Goal: Contribute content

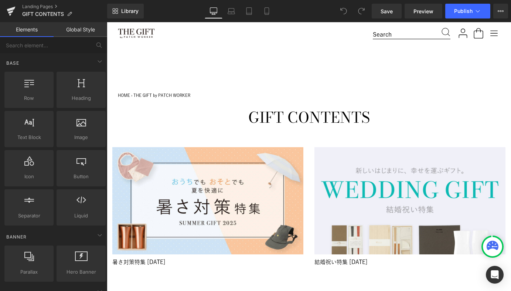
scroll to position [10, 0]
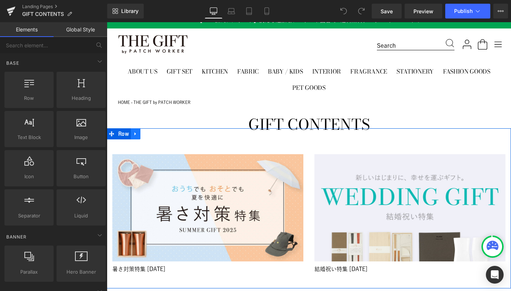
click at [138, 134] on link at bounding box center [136, 133] width 10 height 11
click at [145, 134] on icon at bounding box center [145, 133] width 5 height 5
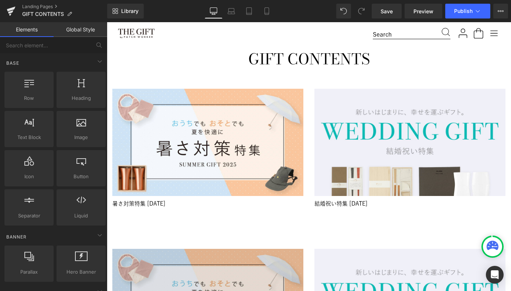
scroll to position [80, 0]
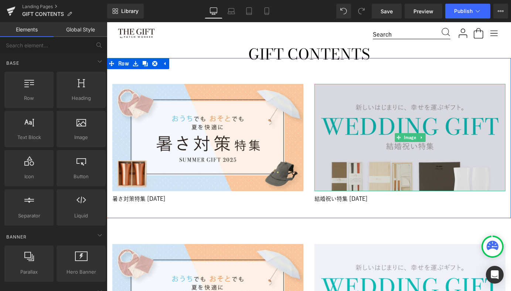
click at [367, 112] on img at bounding box center [409, 137] width 191 height 107
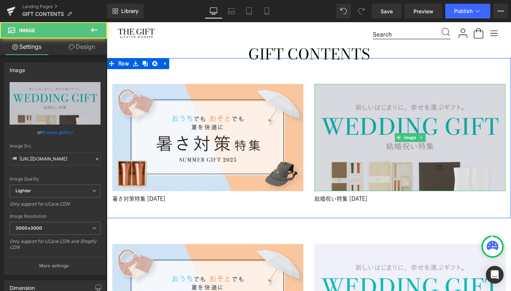
click at [371, 161] on img at bounding box center [409, 137] width 191 height 107
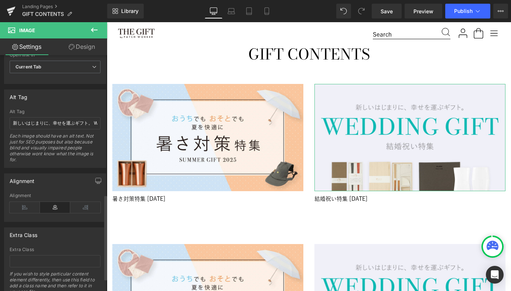
scroll to position [393, 0]
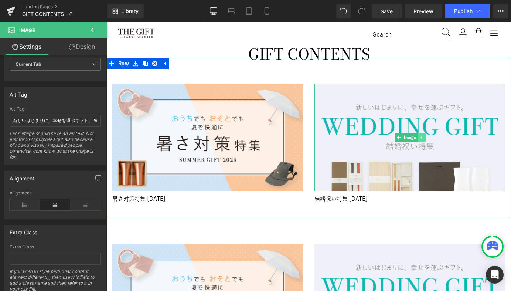
click at [420, 134] on link at bounding box center [421, 137] width 8 height 9
click at [424, 138] on icon at bounding box center [425, 137] width 4 height 4
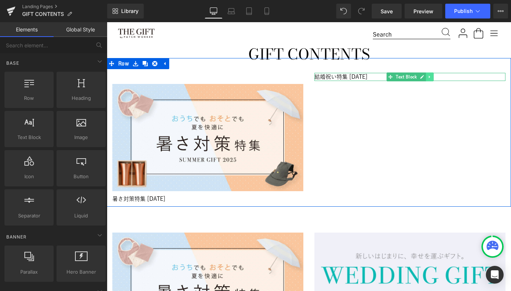
click at [429, 76] on icon at bounding box center [429, 77] width 4 height 4
click at [433, 77] on icon at bounding box center [433, 77] width 4 height 4
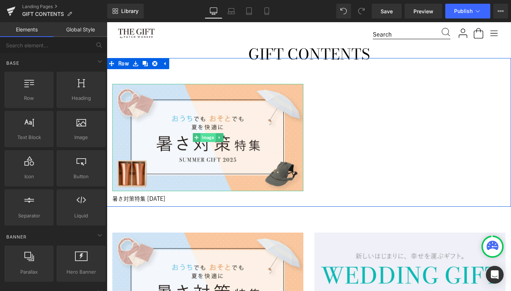
click at [205, 136] on span "Image" at bounding box center [207, 137] width 15 height 9
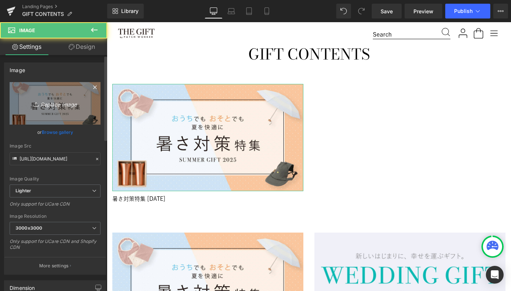
click at [33, 102] on icon at bounding box center [36, 103] width 7 height 7
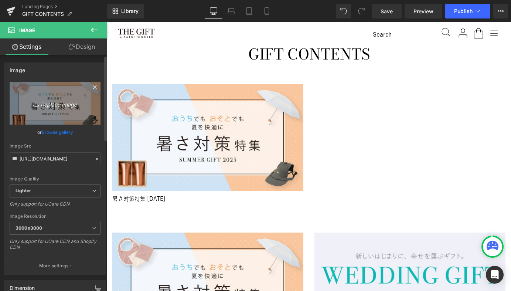
type input "C:\fakepath\giftcontents_543x305@2x.png"
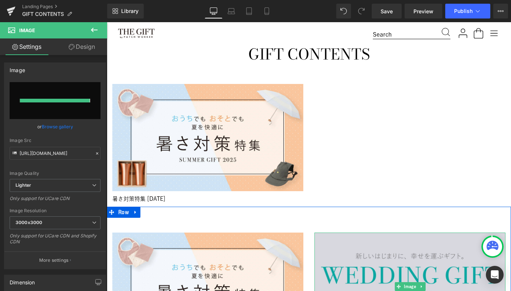
type input "[URL][DOMAIN_NAME]"
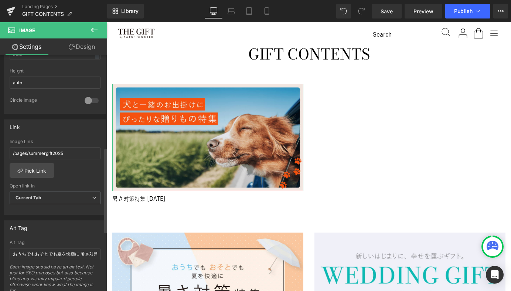
scroll to position [261, 0]
drag, startPoint x: 70, startPoint y: 151, endPoint x: -10, endPoint y: 149, distance: 80.5
click at [0, 149] on html "Image You are previewing how the will restyle your page. You can not edit Eleme…" at bounding box center [255, 145] width 511 height 291
paste input "dog"
type input "/pages/doggift2025"
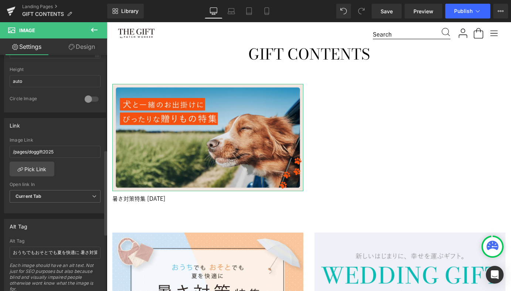
click at [46, 130] on div "Link" at bounding box center [54, 125] width 101 height 14
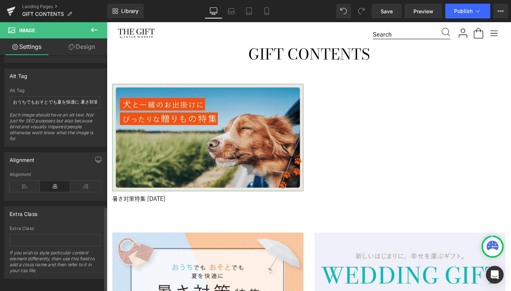
scroll to position [407, 0]
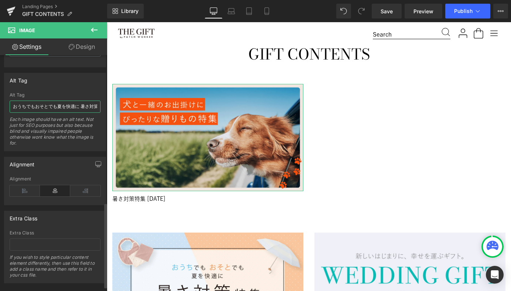
click at [44, 107] on input "おうちでもおそとでも夏を快適に 暑さ対策特集 SUMMER GIFT [DATE]" at bounding box center [55, 106] width 91 height 12
type input "i"
type input "犬と一緒のお出掛けにぴったりな贈りもの特集"
click at [55, 75] on div "Alt Tag" at bounding box center [54, 80] width 101 height 14
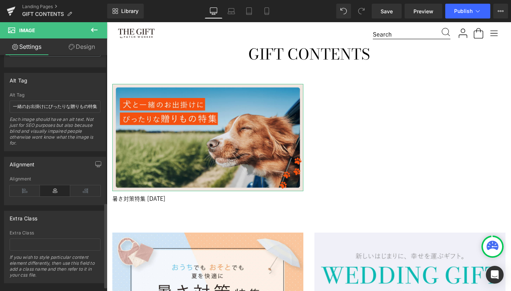
scroll to position [0, 0]
click at [70, 108] on input "犬と一緒のお出掛けにぴったりな贈りもの特集" at bounding box center [55, 106] width 91 height 12
click at [107, 22] on div at bounding box center [107, 22] width 0 height 0
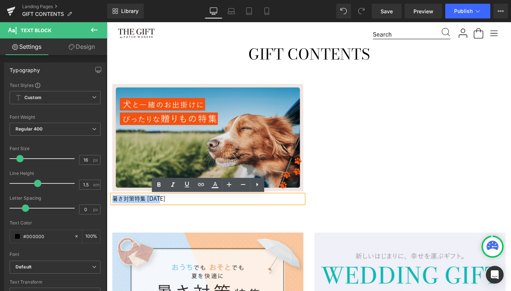
drag, startPoint x: 160, startPoint y: 198, endPoint x: 113, endPoint y: 199, distance: 46.2
click at [113, 199] on p "暑さ対策特集 [DATE]" at bounding box center [207, 199] width 191 height 8
paste div
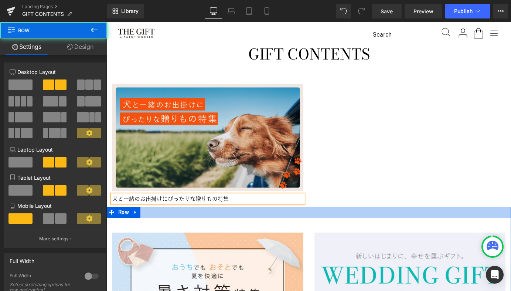
click at [175, 211] on div at bounding box center [309, 211] width 404 height 11
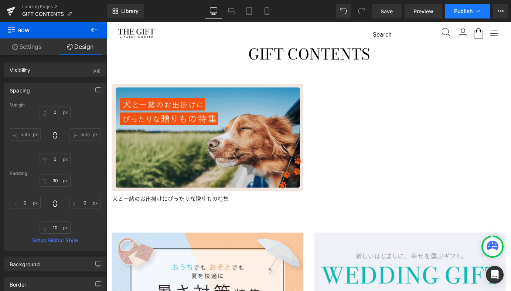
click at [474, 11] on icon at bounding box center [477, 10] width 7 height 7
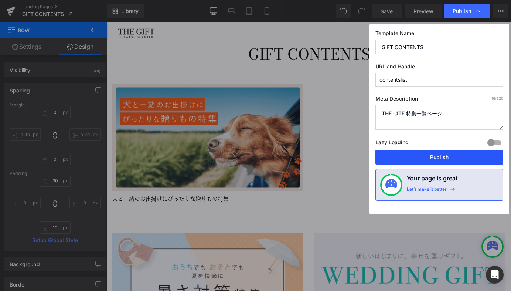
click at [414, 158] on button "Publish" at bounding box center [439, 157] width 128 height 15
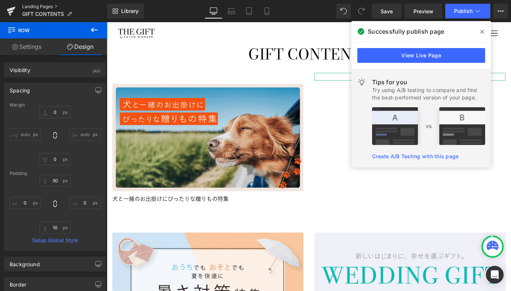
click at [29, 6] on link "Landing Pages" at bounding box center [64, 7] width 85 height 6
